Goal: Find contact information: Find contact information

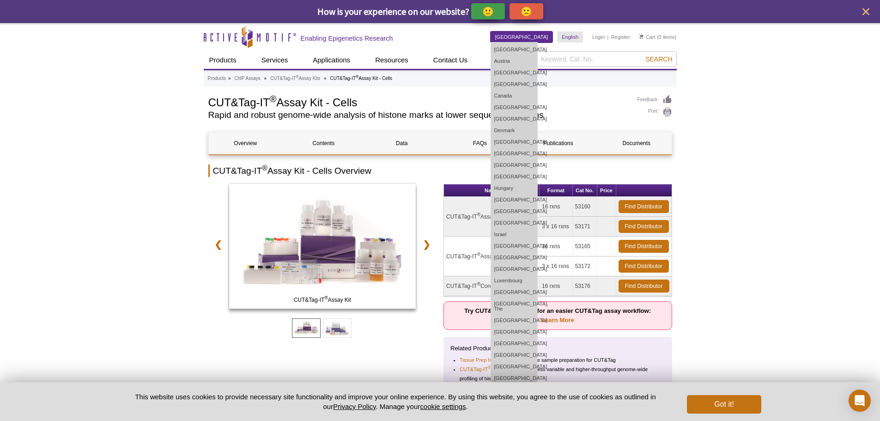
click at [541, 36] on link "[GEOGRAPHIC_DATA]" at bounding box center [521, 36] width 62 height 11
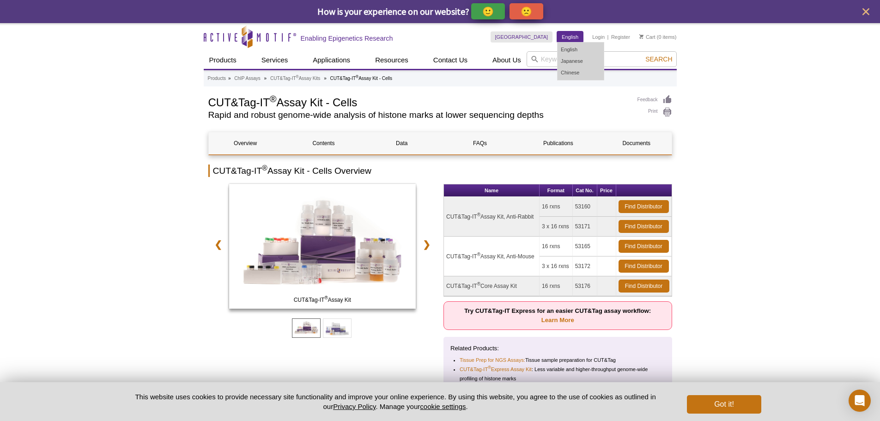
click at [568, 35] on link "English" at bounding box center [570, 36] width 26 height 11
click at [639, 226] on link "Find Distributor" at bounding box center [643, 226] width 50 height 13
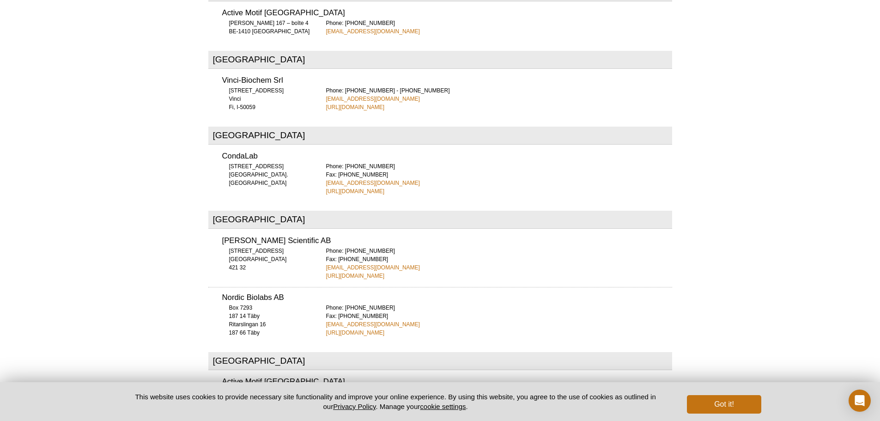
scroll to position [3111, 0]
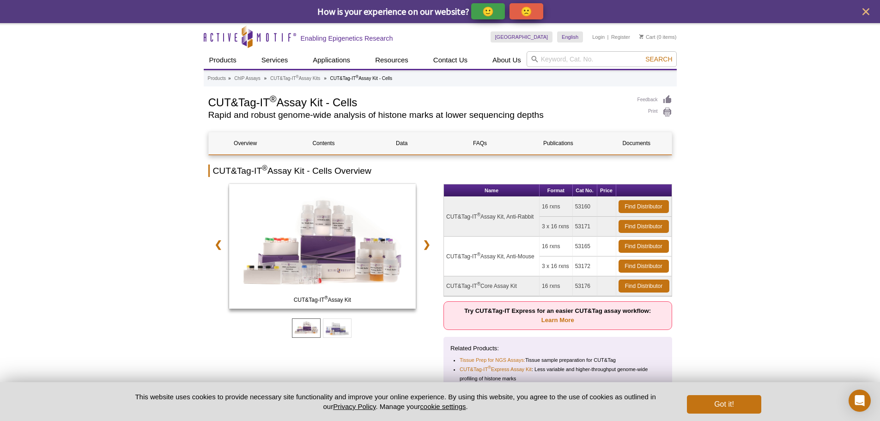
drag, startPoint x: 100, startPoint y: 70, endPoint x: 119, endPoint y: 55, distance: 23.7
click at [654, 225] on link "Find Distributor" at bounding box center [643, 226] width 50 height 13
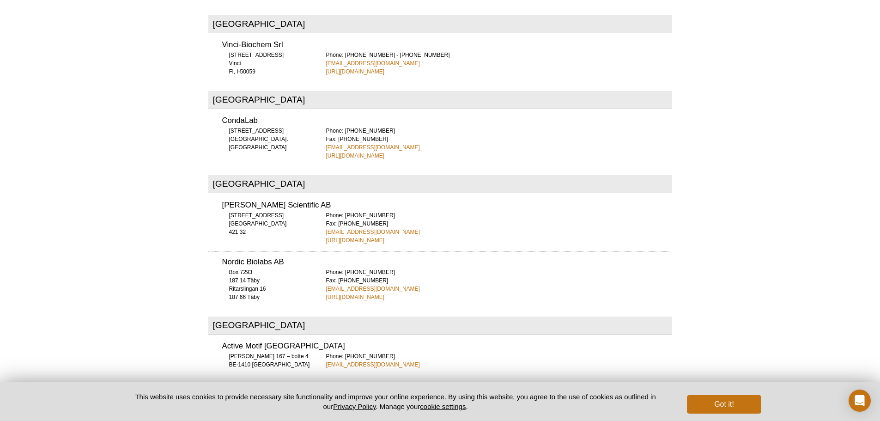
scroll to position [3064, 0]
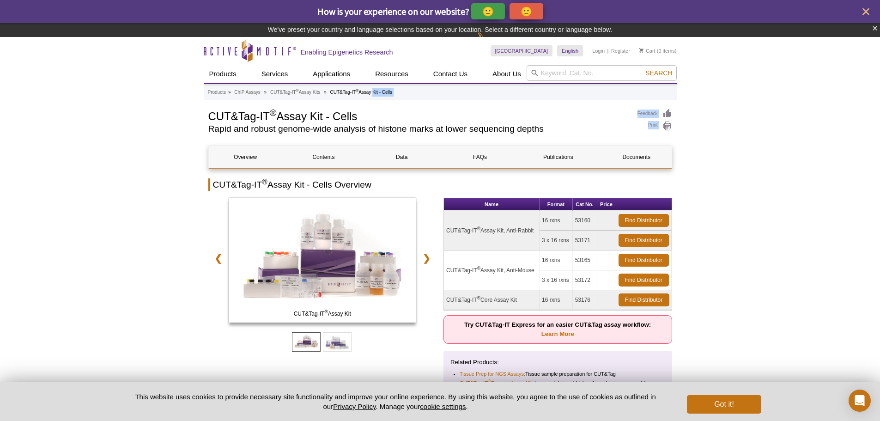
drag, startPoint x: 207, startPoint y: 92, endPoint x: 372, endPoint y: 93, distance: 164.8
click at [377, 119] on h1 "CUT&Tag-IT ® Assay Kit - Cells" at bounding box center [418, 116] width 420 height 14
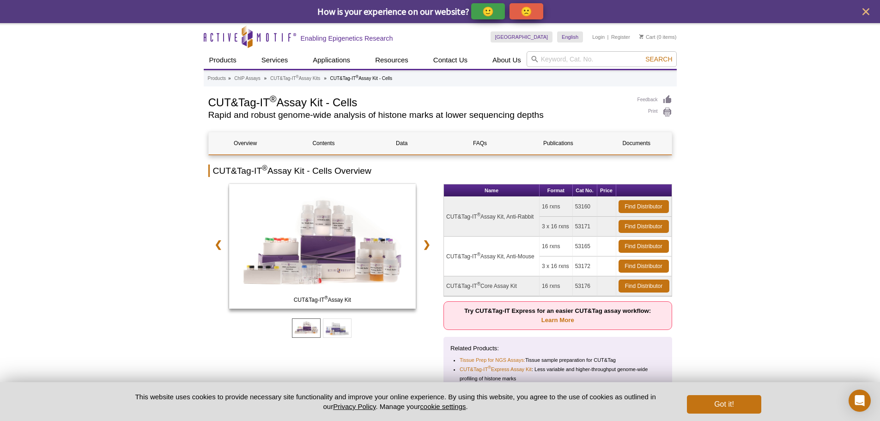
drag, startPoint x: 206, startPoint y: 119, endPoint x: 375, endPoint y: 108, distance: 168.9
copy h1 "CUT&Tag-IT ® Assay Kit - Cells"
